Goal: Transaction & Acquisition: Obtain resource

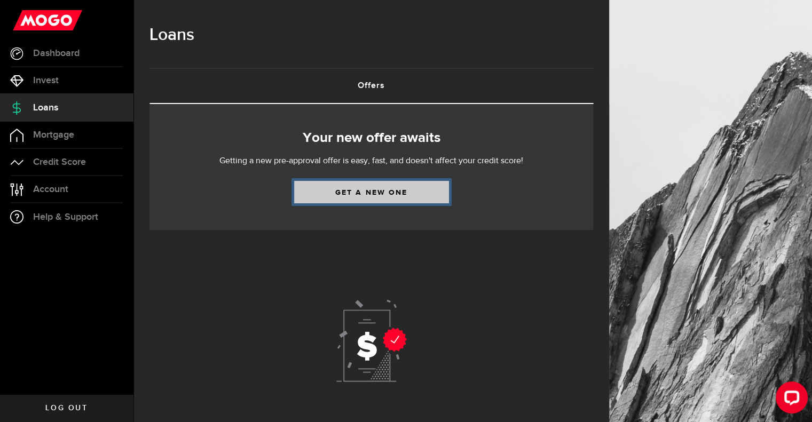
click at [332, 184] on link "Get a new one" at bounding box center [371, 192] width 155 height 22
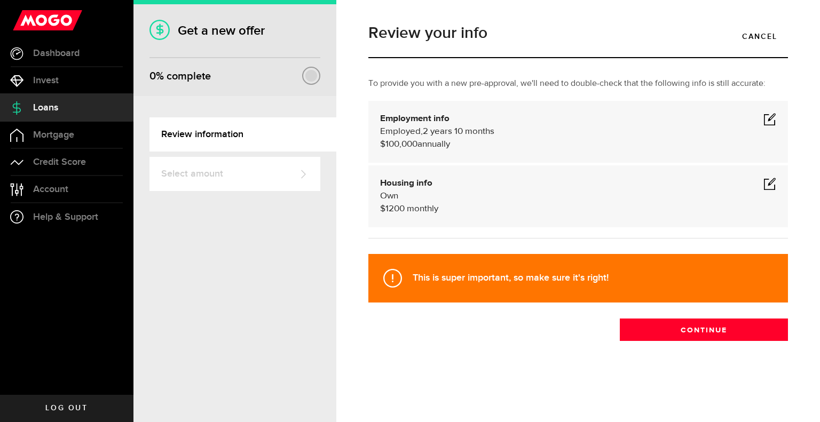
click at [769, 178] on span at bounding box center [769, 183] width 13 height 13
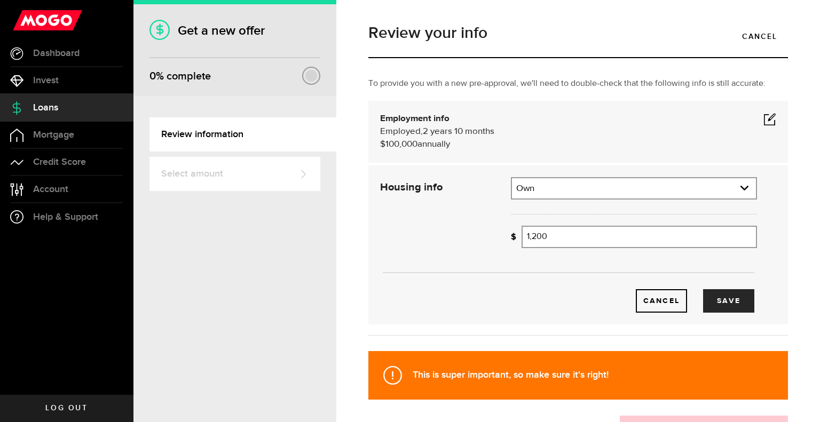
click at [798, 132] on div "Review your info Cancel To provide you with a new pre-approval, we'll need to d…" at bounding box center [578, 211] width 484 height 422
click at [765, 115] on span at bounding box center [769, 119] width 13 height 13
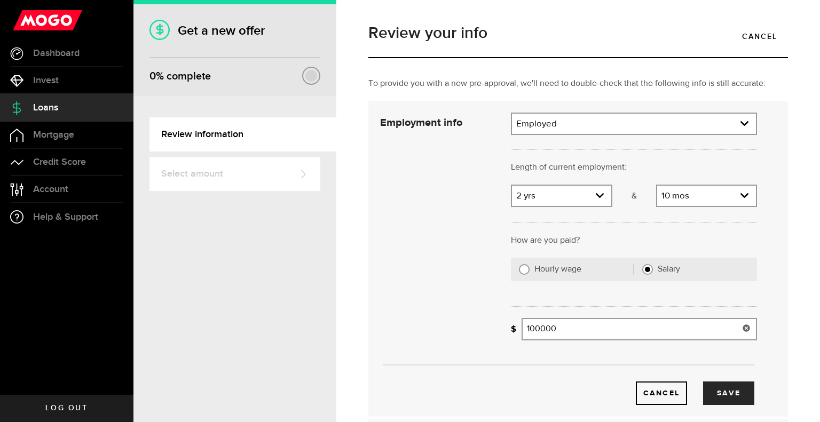
click at [529, 327] on input "100000" at bounding box center [639, 329] width 235 height 22
drag, startPoint x: 559, startPoint y: 326, endPoint x: 467, endPoint y: 338, distance: 93.2
click at [467, 338] on div "Employment info Employment type What's your employment situation like? Employed…" at bounding box center [568, 259] width 393 height 293
type input "150,000"
click at [467, 338] on div "Cancel Save" at bounding box center [568, 259] width 409 height 293
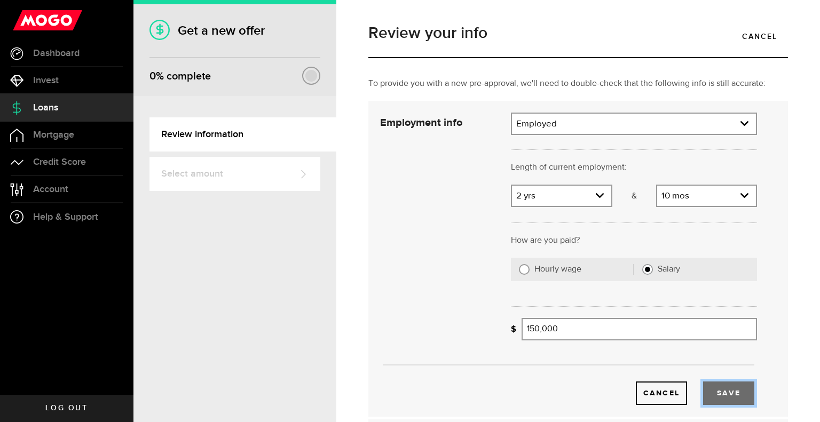
click at [722, 388] on button "Save" at bounding box center [728, 393] width 51 height 23
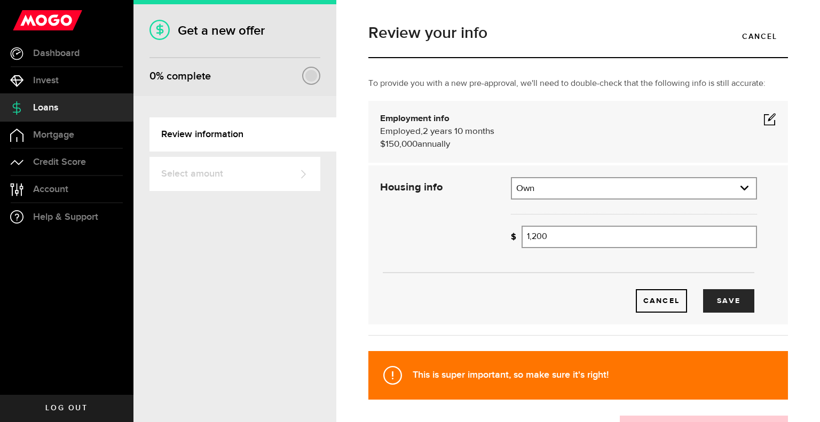
click at [763, 117] on span at bounding box center [769, 119] width 13 height 13
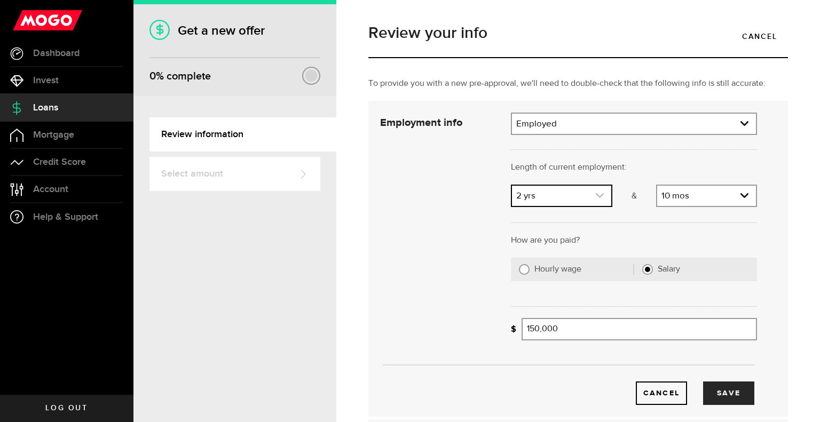
click at [600, 198] on link "expand select" at bounding box center [561, 196] width 99 height 20
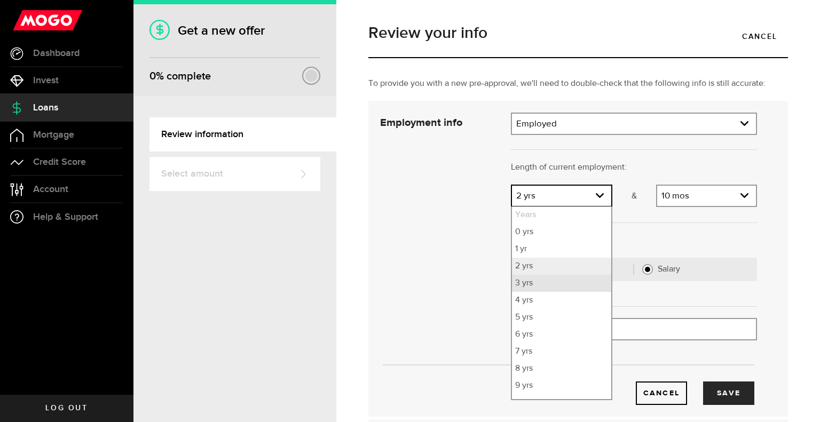
click at [521, 284] on li "3 yrs" at bounding box center [561, 283] width 99 height 17
select select "3"
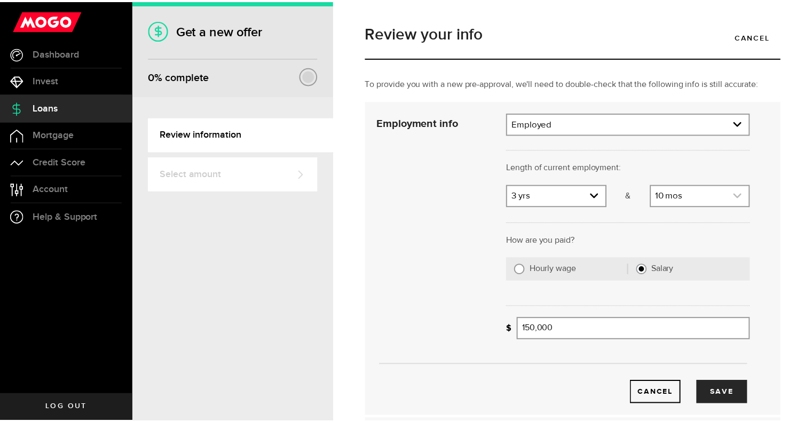
scroll to position [12, 0]
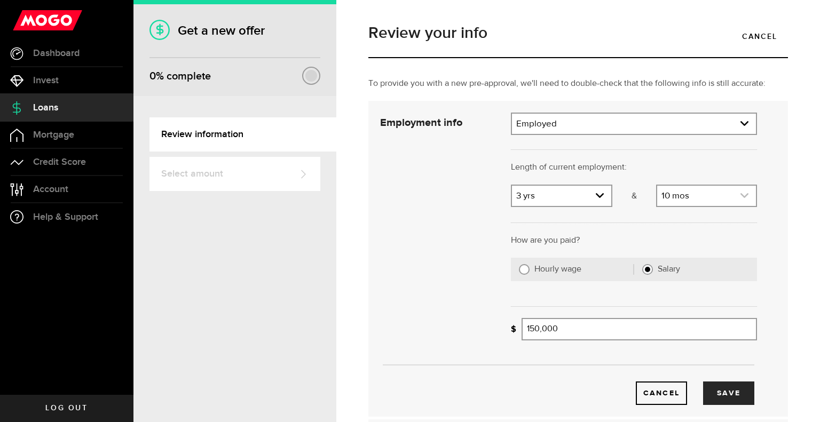
click at [714, 196] on link "expand select" at bounding box center [706, 196] width 99 height 20
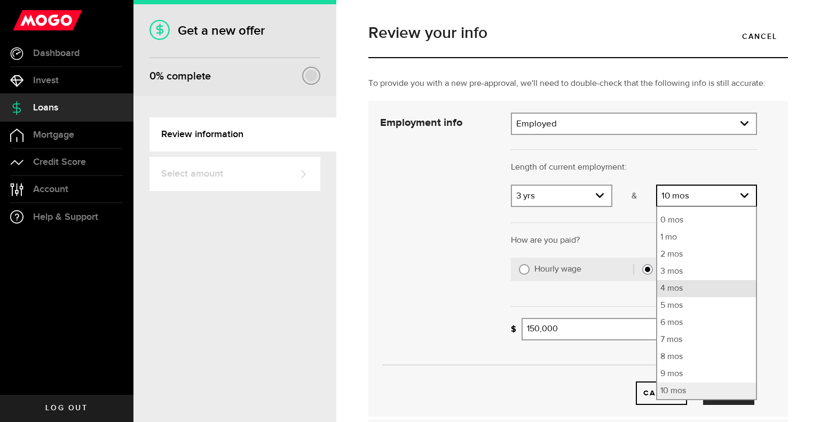
click at [671, 287] on li "4 mos" at bounding box center [706, 288] width 99 height 17
select select "4"
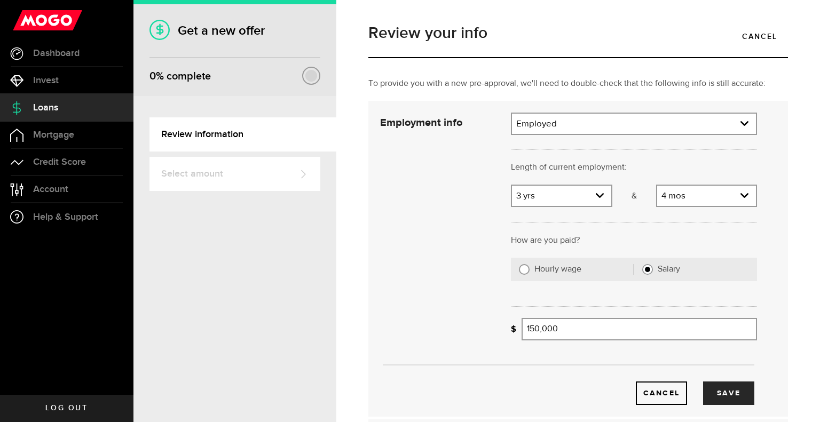
click at [799, 279] on div "Review your info Cancel To provide you with a new pre-approval, we'll need to d…" at bounding box center [578, 211] width 484 height 422
click at [727, 388] on button "Save" at bounding box center [728, 393] width 51 height 23
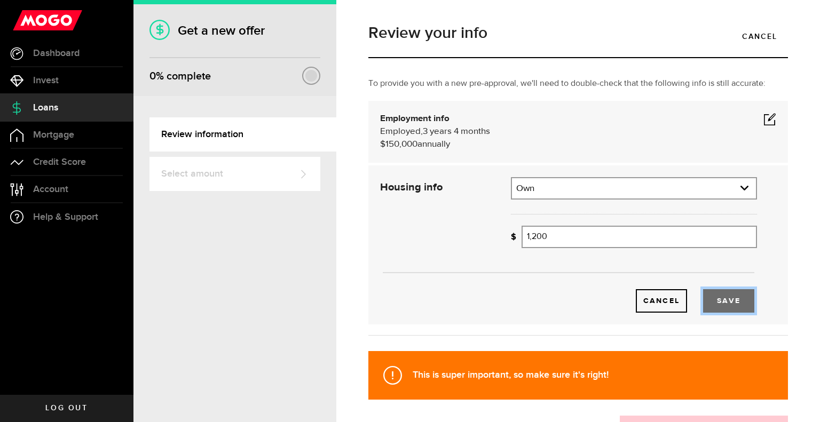
click at [714, 298] on button "Save" at bounding box center [728, 300] width 51 height 23
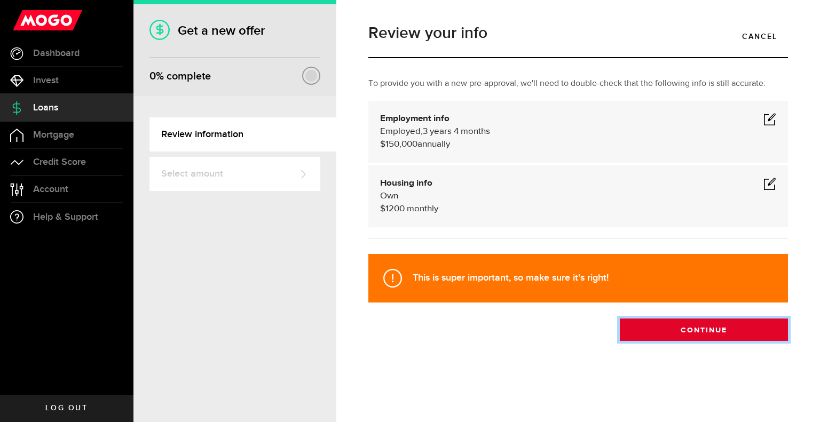
click at [705, 332] on button "Continue" at bounding box center [704, 330] width 168 height 22
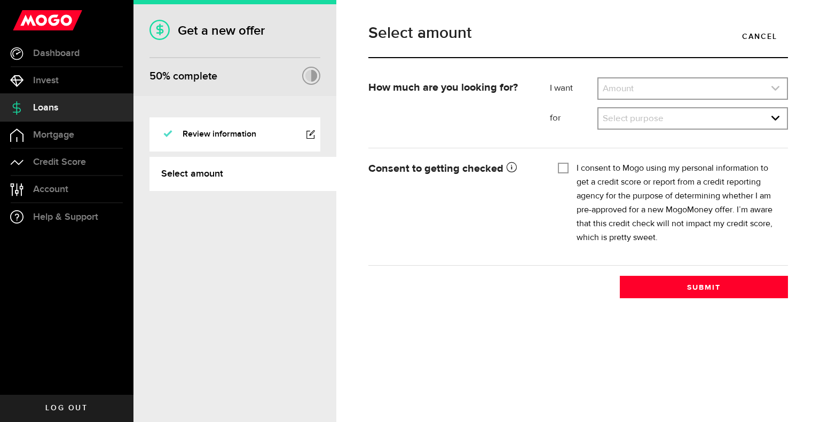
click at [647, 91] on link "expand select" at bounding box center [692, 88] width 188 height 20
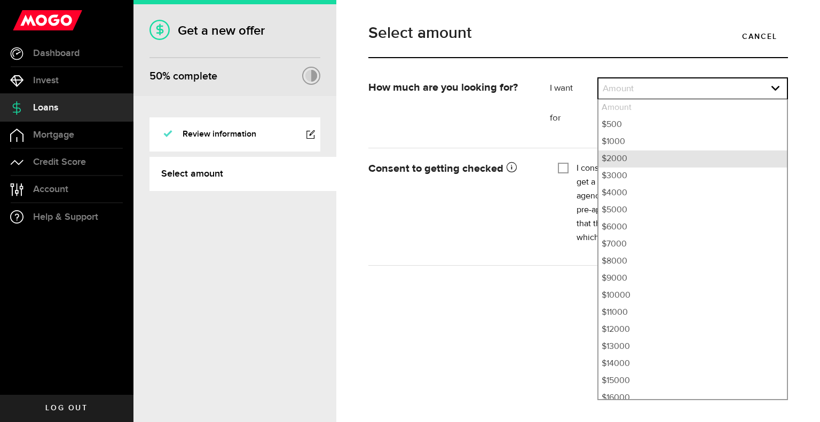
click at [605, 157] on li "$2000" at bounding box center [692, 159] width 188 height 17
select select "2000"
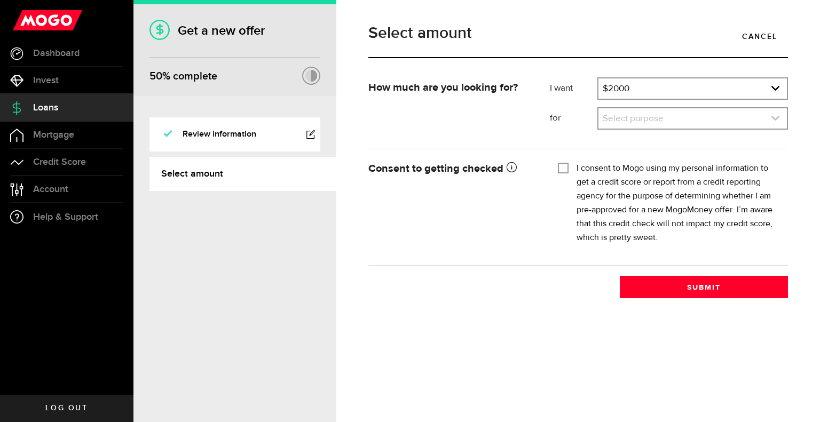
click at [616, 118] on link "expand select" at bounding box center [692, 118] width 188 height 20
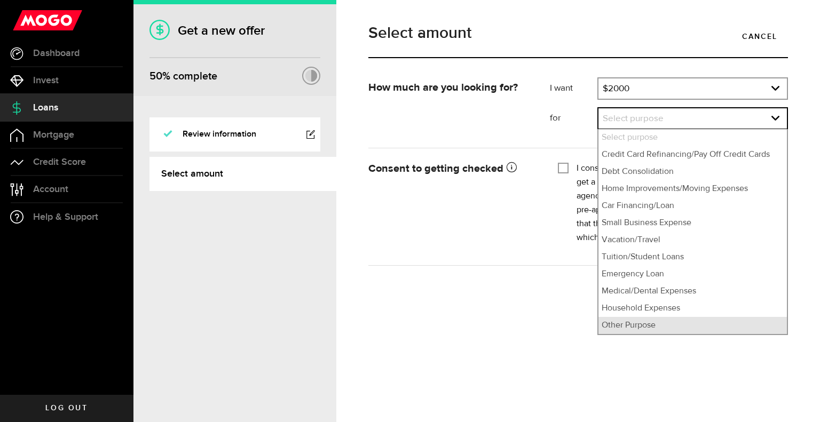
click at [636, 327] on li "Other Purpose" at bounding box center [692, 325] width 188 height 17
select select "Other Purpose"
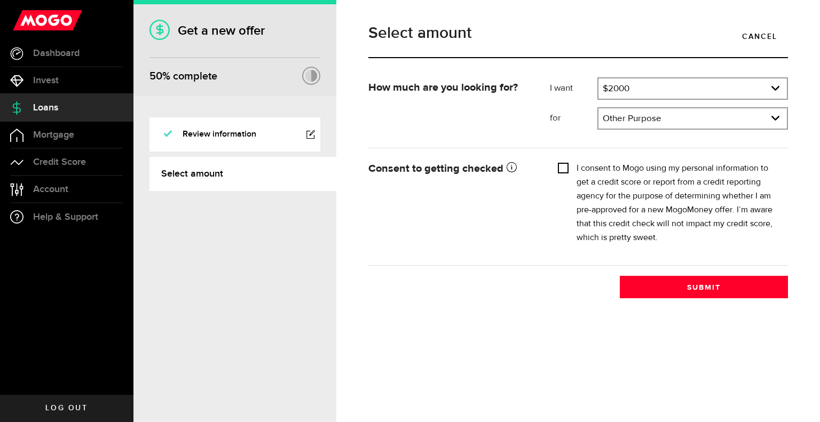
click at [566, 170] on input "I consent to Mogo using my personal information to get a credit score or report…" at bounding box center [563, 167] width 11 height 11
checkbox input "true"
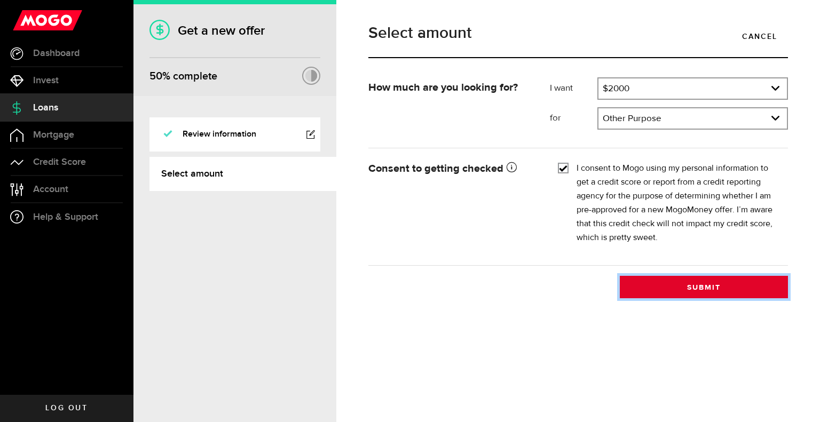
click at [694, 288] on button "Submit" at bounding box center [704, 287] width 168 height 22
